Goal: Find specific page/section: Find specific page/section

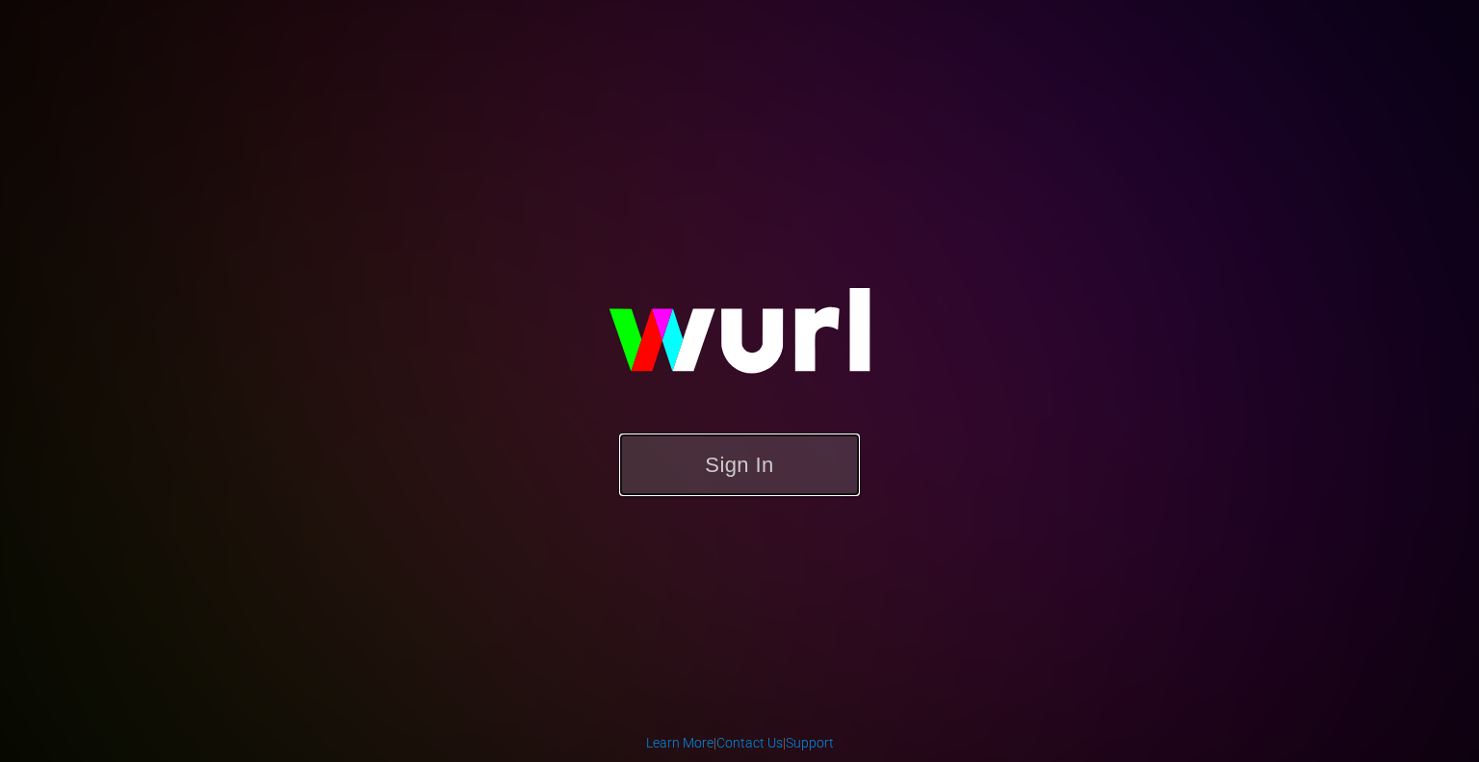
click at [794, 473] on button "Sign In" at bounding box center [739, 464] width 241 height 63
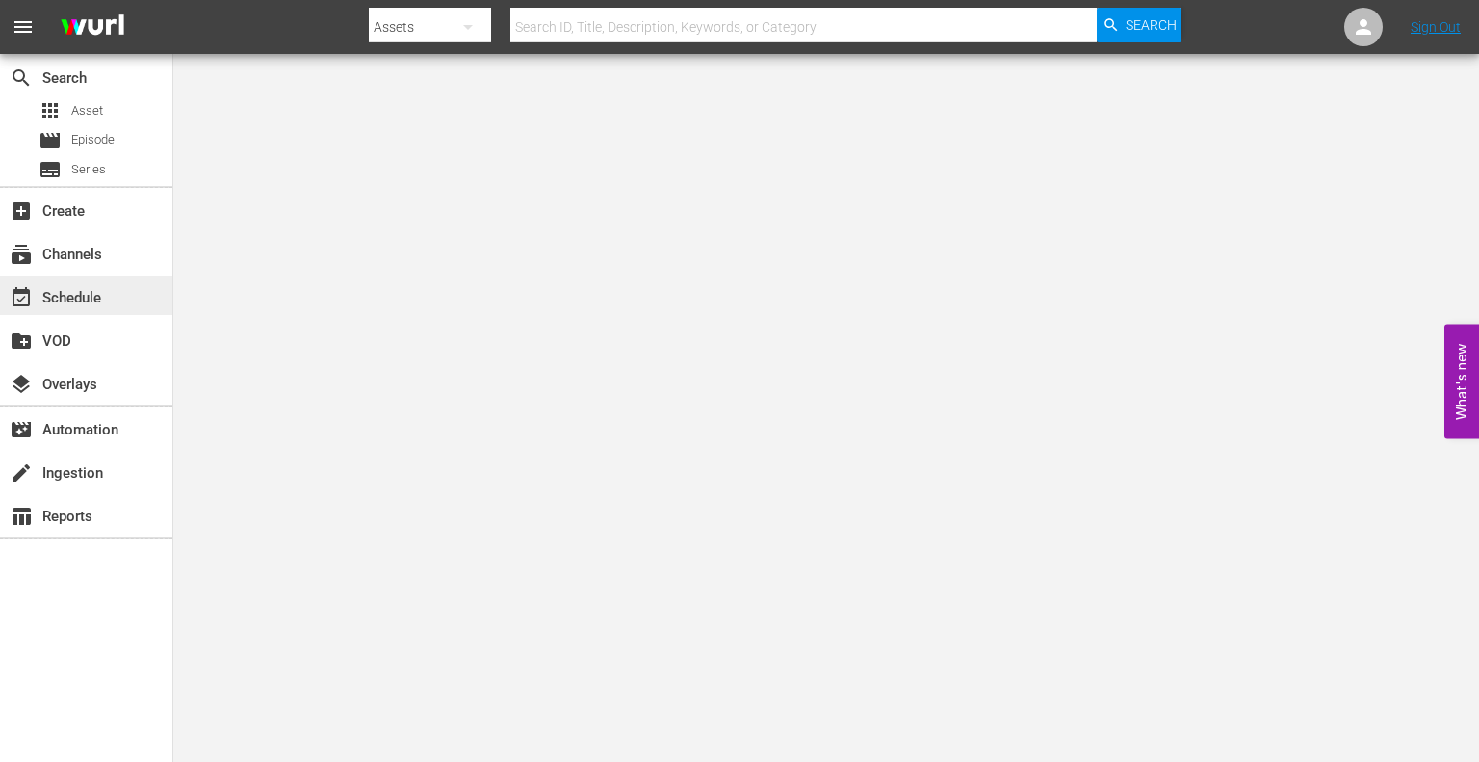
click at [84, 303] on div "event_available Schedule" at bounding box center [54, 294] width 108 height 17
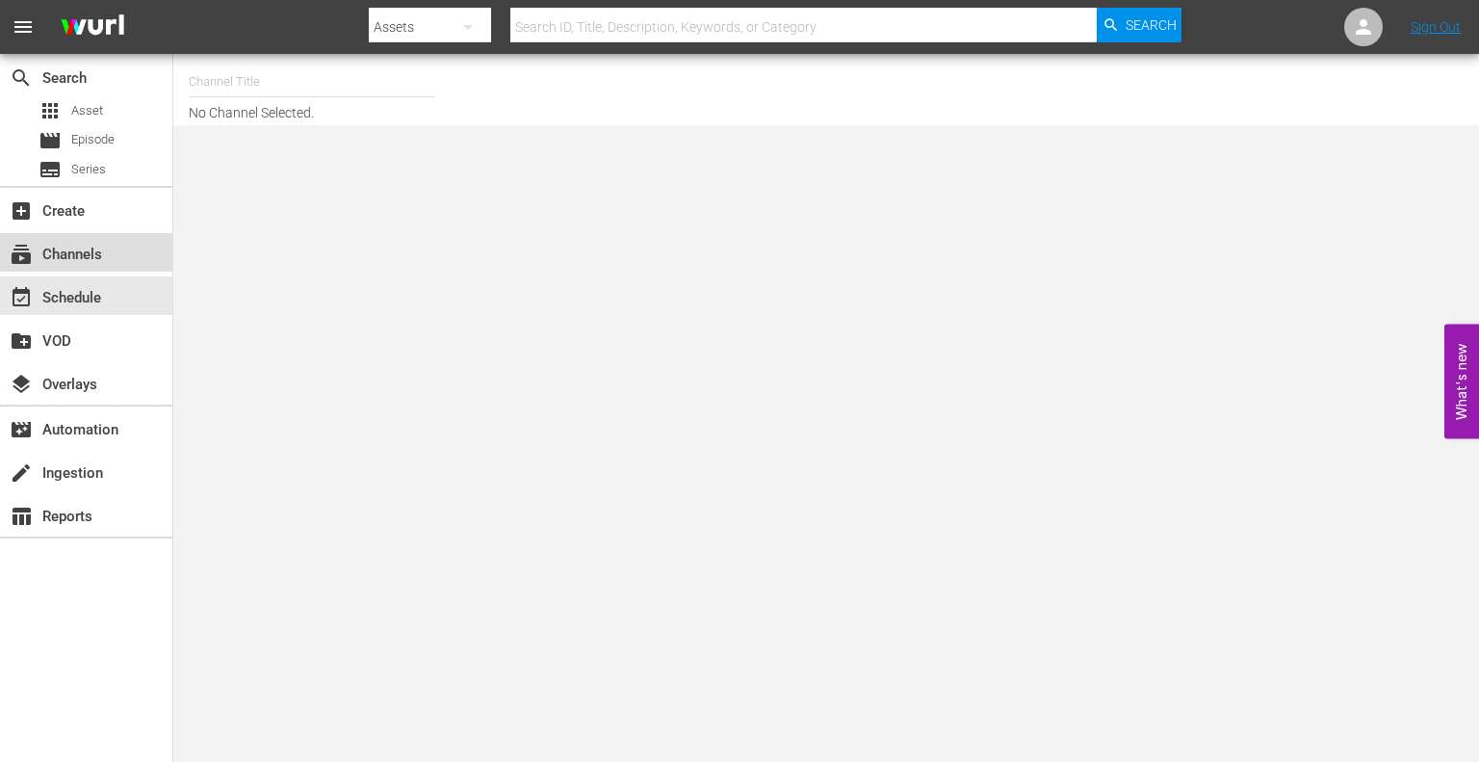
click at [81, 254] on div "subscriptions Channels" at bounding box center [54, 251] width 108 height 17
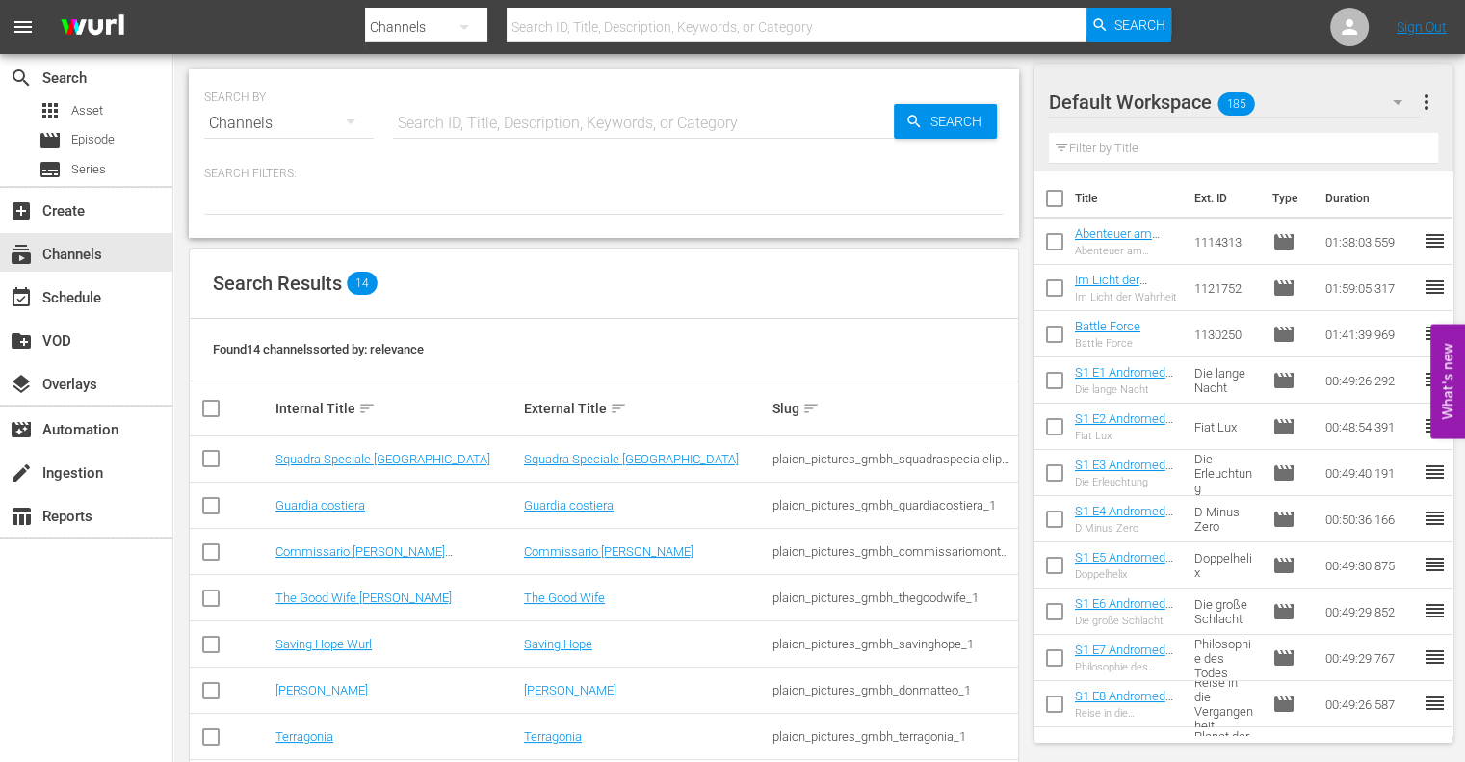
scroll to position [42, 0]
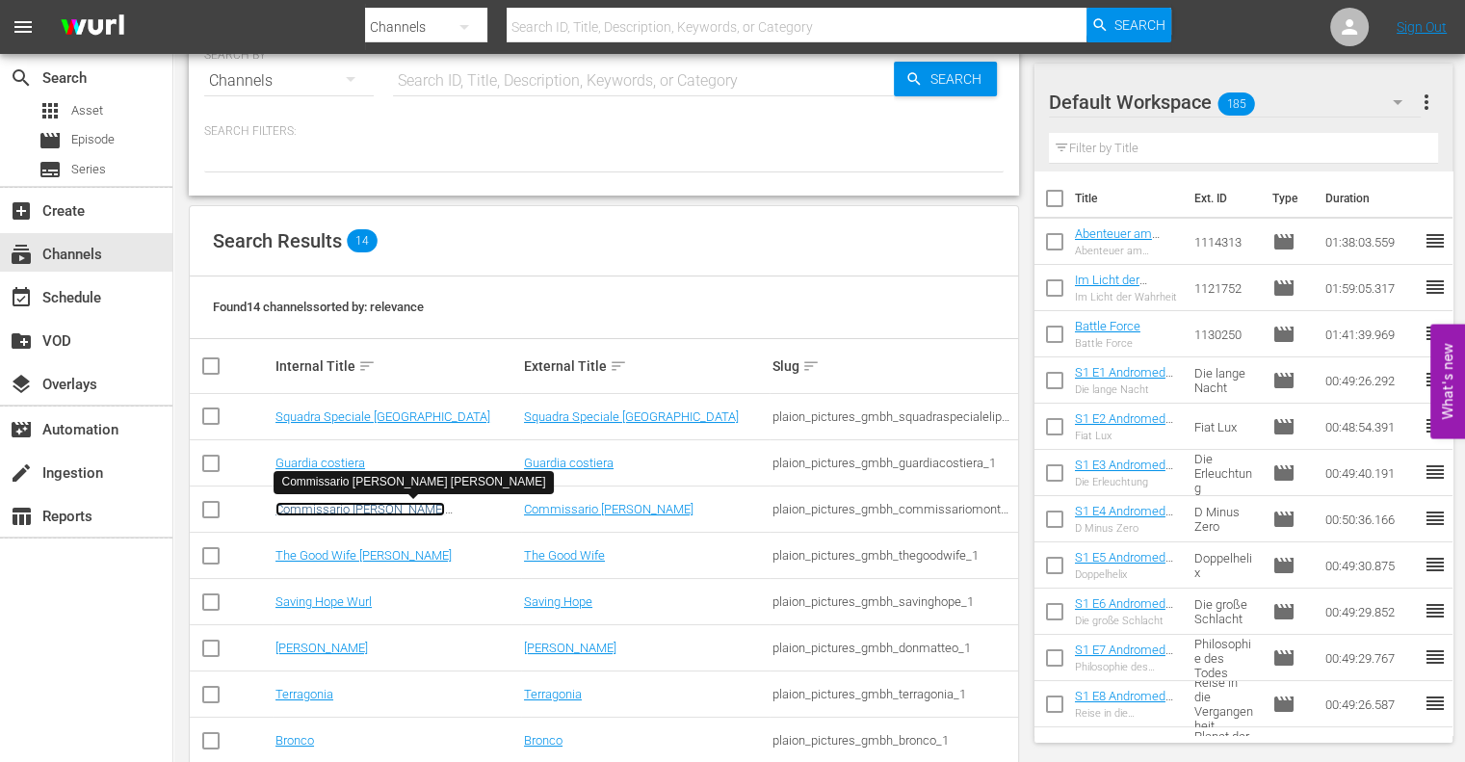
click at [361, 510] on link "Commissario Montalbano Wurl" at bounding box center [360, 516] width 170 height 29
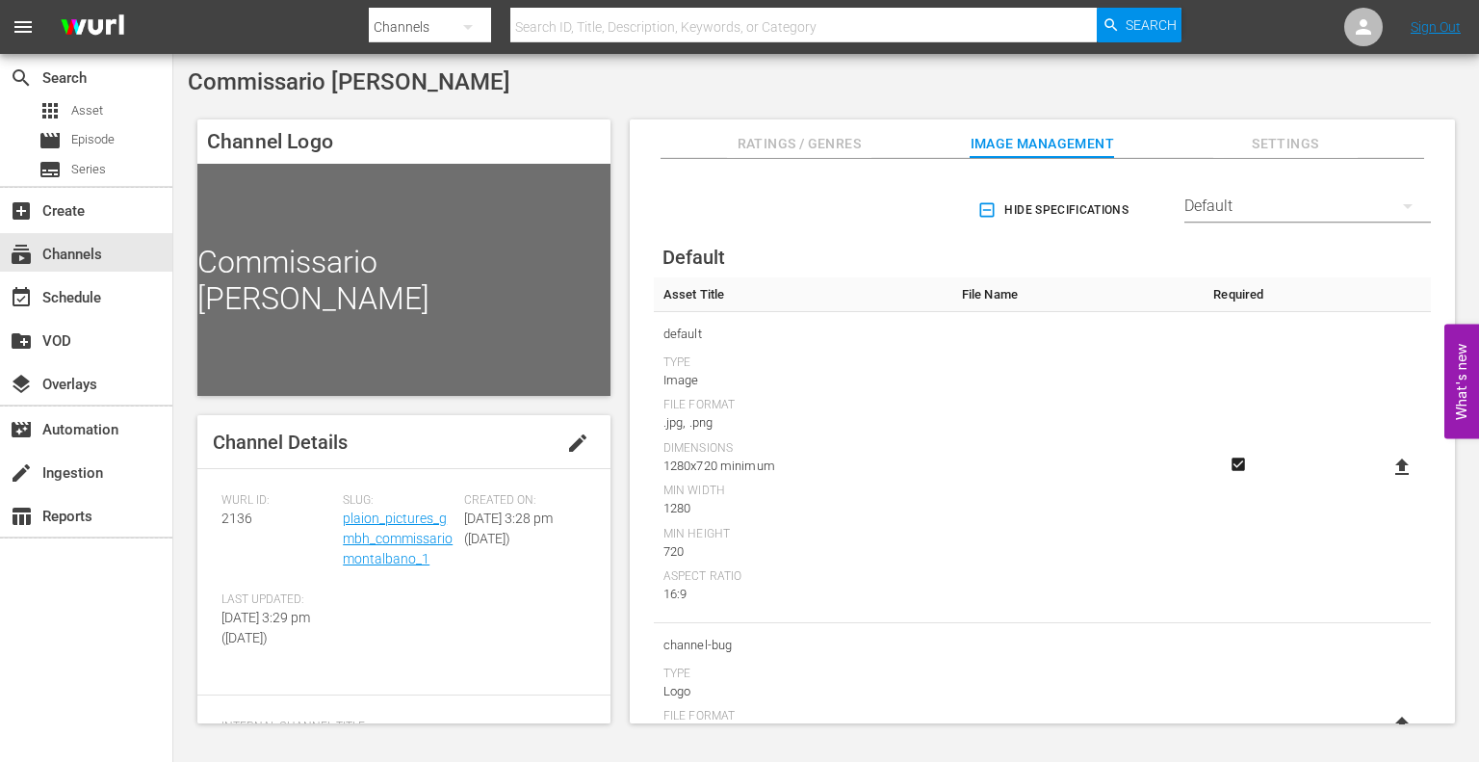
click at [1268, 99] on div "Commissario Montalbano Channel Logo Commissario Montalbano Channel Details edit…" at bounding box center [826, 401] width 1306 height 695
click at [770, 89] on div "Commissario Montalbano" at bounding box center [826, 81] width 1277 height 27
click at [150, 251] on div "subscriptions Channels" at bounding box center [86, 252] width 172 height 39
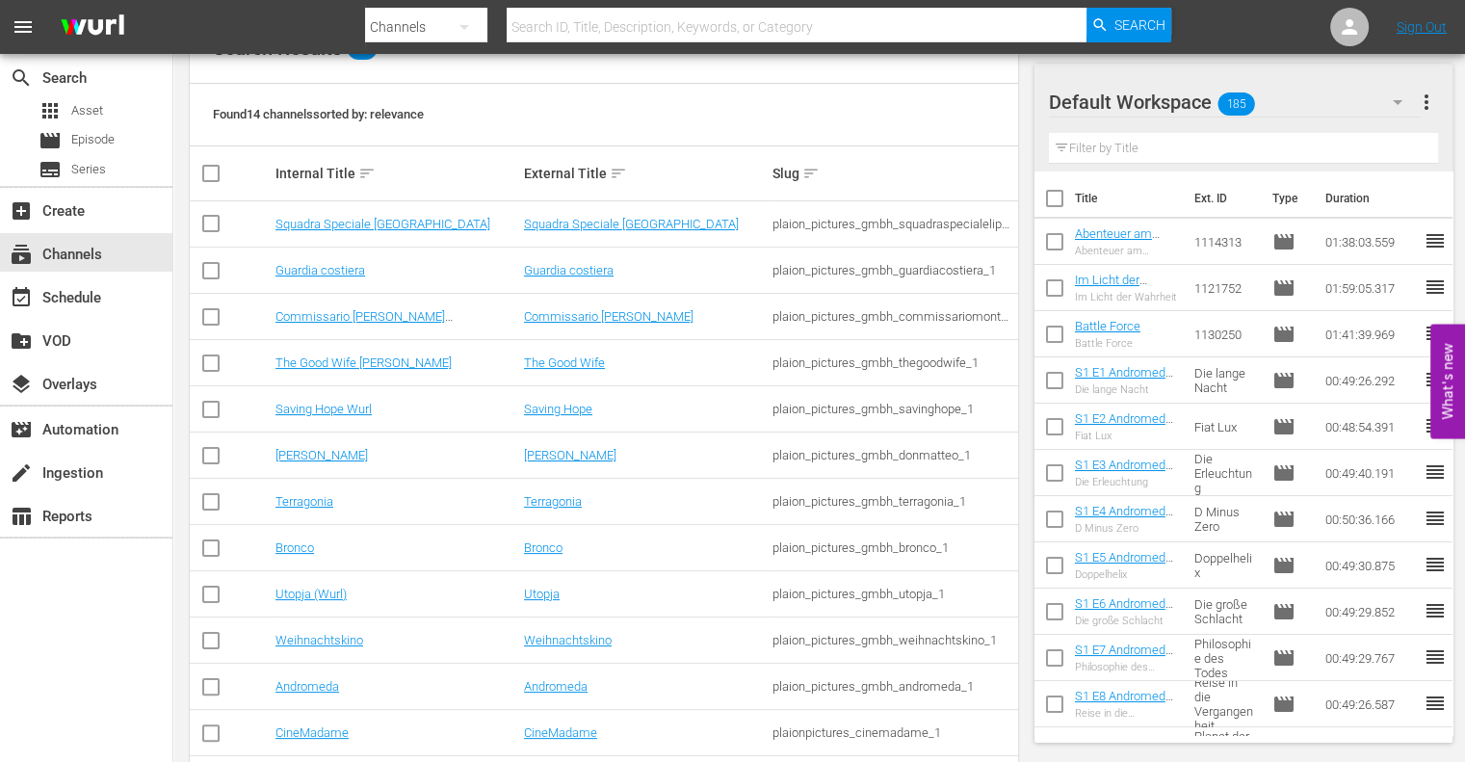
scroll to position [234, 0]
